Goal: Information Seeking & Learning: Learn about a topic

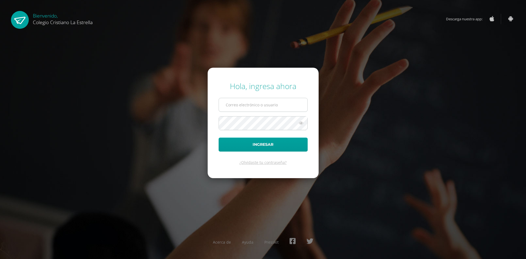
click at [291, 104] on input "text" at bounding box center [263, 104] width 89 height 13
type input "870@laestrella.edu.gt"
click at [300, 124] on icon at bounding box center [301, 123] width 7 height 7
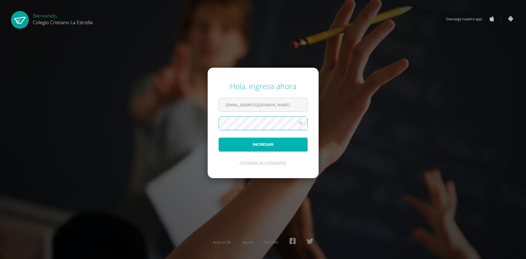
click at [272, 143] on button "Ingresar" at bounding box center [263, 145] width 89 height 14
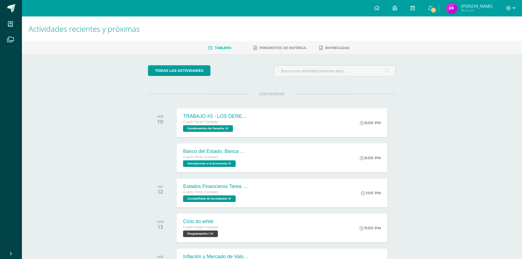
click at [473, 126] on div "Actividades recientes y próximas Tablero Pendientes de entrega Entregadas todas…" at bounding box center [272, 181] width 500 height 331
click at [438, 5] on link "1" at bounding box center [431, 8] width 18 height 16
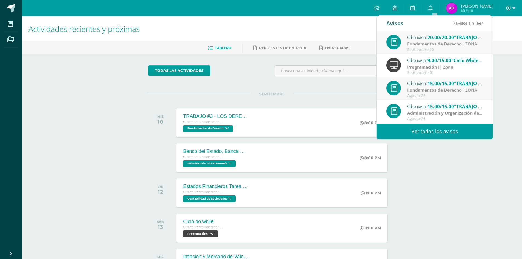
click at [442, 48] on div "Septiembre 10" at bounding box center [445, 49] width 76 height 5
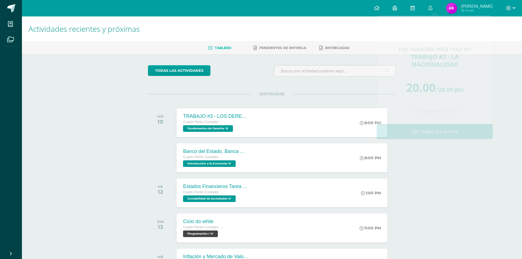
click at [502, 90] on div "Actividades recientes y próximas Tablero Pendientes de entrega Entregadas todas…" at bounding box center [272, 181] width 500 height 331
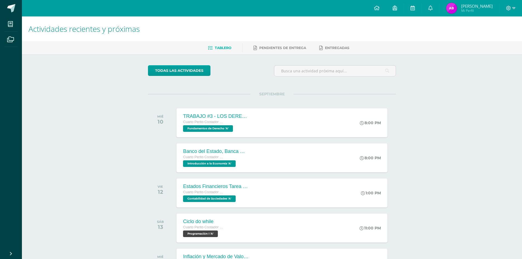
click at [424, 94] on div "Actividades recientes y próximas Tablero Pendientes de entrega Entregadas todas…" at bounding box center [272, 181] width 500 height 331
click at [461, 85] on div "Actividades recientes y próximas Tablero Pendientes de entrega Entregadas todas…" at bounding box center [272, 181] width 500 height 331
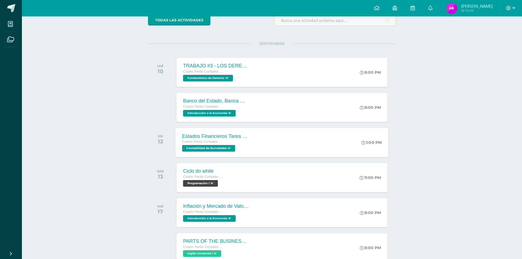
scroll to position [88, 0]
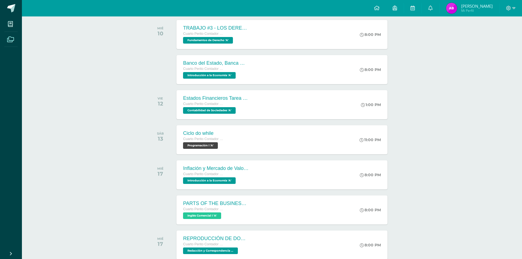
click at [8, 38] on icon at bounding box center [10, 39] width 7 height 5
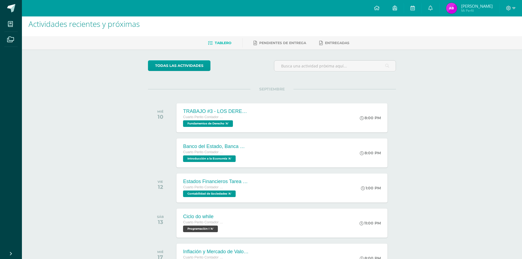
scroll to position [0, 0]
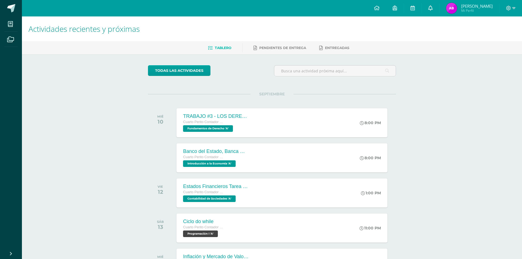
click at [438, 6] on link "0" at bounding box center [431, 8] width 18 height 16
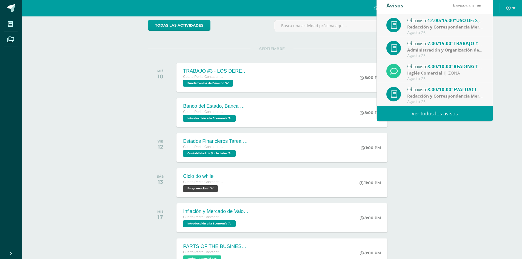
scroll to position [55, 0]
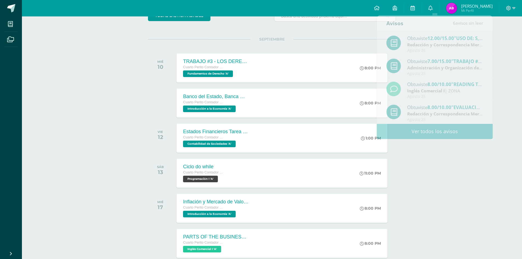
click at [447, 155] on div "Actividades recientes y próximas Tablero Pendientes de entrega Entregadas todas…" at bounding box center [272, 231] width 500 height 538
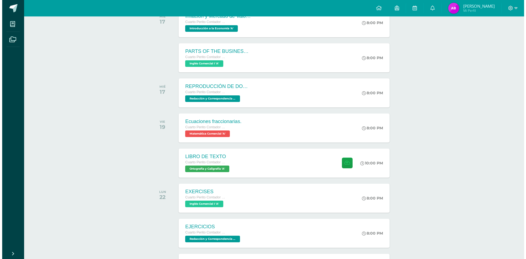
scroll to position [247, 0]
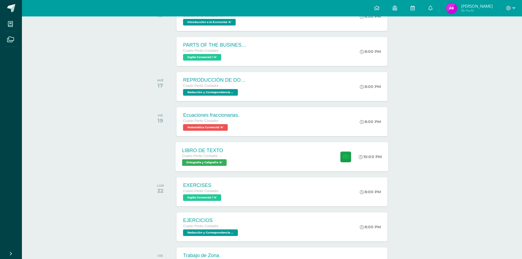
click at [252, 161] on div "LIBRO DE TEXTO Cuarto Perito Contador con Orientación en Computación Ortografía…" at bounding box center [282, 156] width 213 height 29
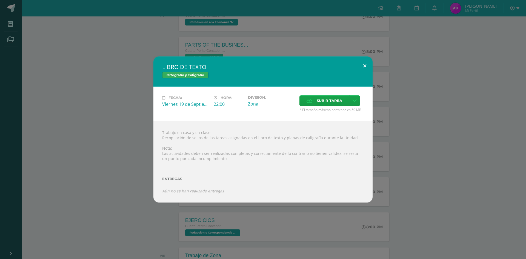
click at [367, 66] on button at bounding box center [365, 65] width 16 height 19
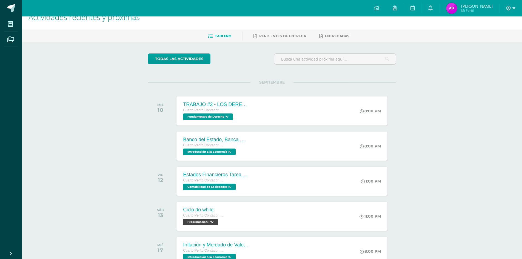
scroll to position [0, 0]
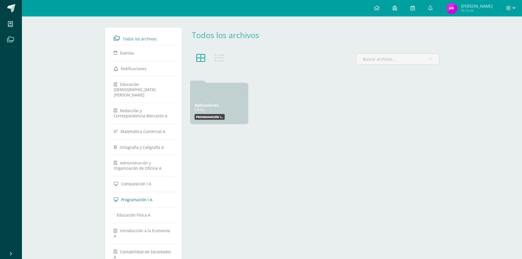
click at [156, 195] on link "Programación I A" at bounding box center [144, 200] width 60 height 10
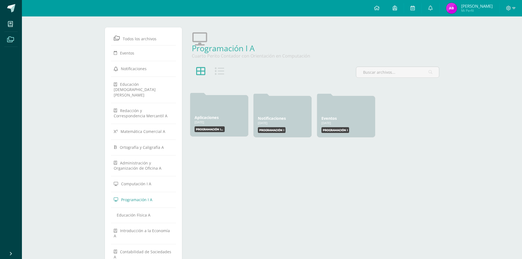
click at [229, 117] on div "Aplicaciones 19 Ene, 2025" at bounding box center [219, 117] width 49 height 5
click at [206, 117] on link "Aplicaciones" at bounding box center [207, 117] width 24 height 5
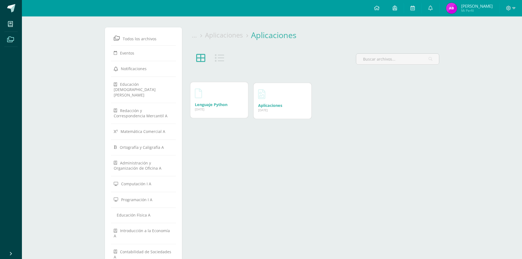
click at [215, 106] on link "Lenguaje Python" at bounding box center [211, 104] width 33 height 5
click at [424, 133] on div "Aplicaciones Aplicaciones ... Archivo Enlace Nombre Subir recurso Url El archiv…" at bounding box center [315, 165] width 254 height 277
